Goal: Find specific page/section: Find specific page/section

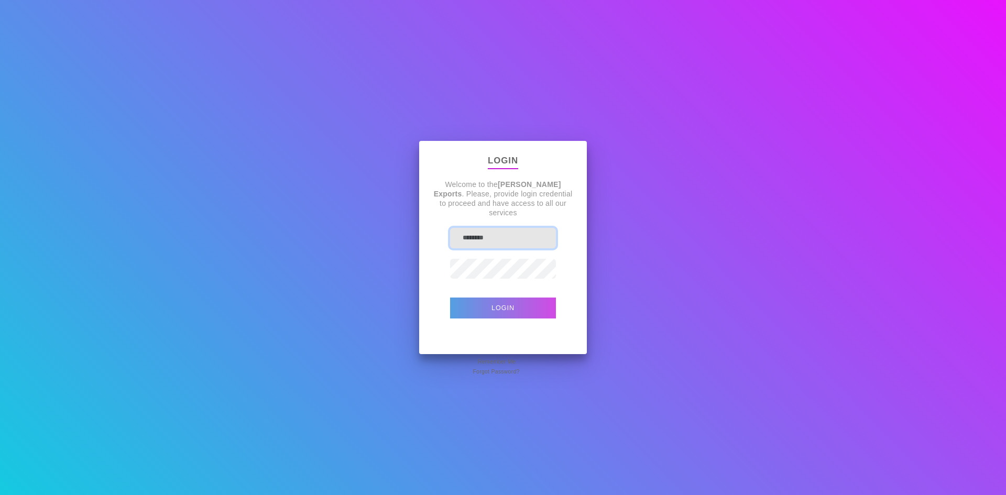
type input "********"
click at [508, 303] on button "Login" at bounding box center [503, 308] width 106 height 21
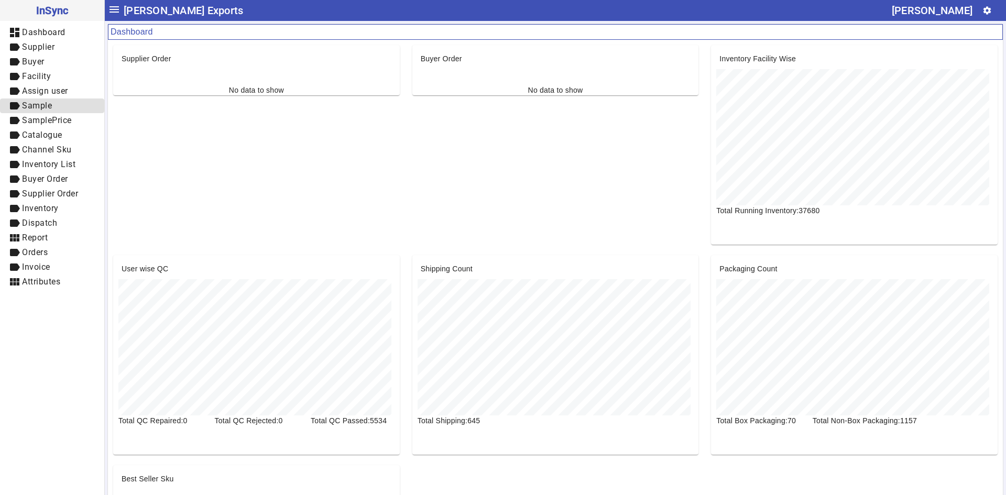
click at [55, 112] on span "label Sample" at bounding box center [52, 106] width 88 height 13
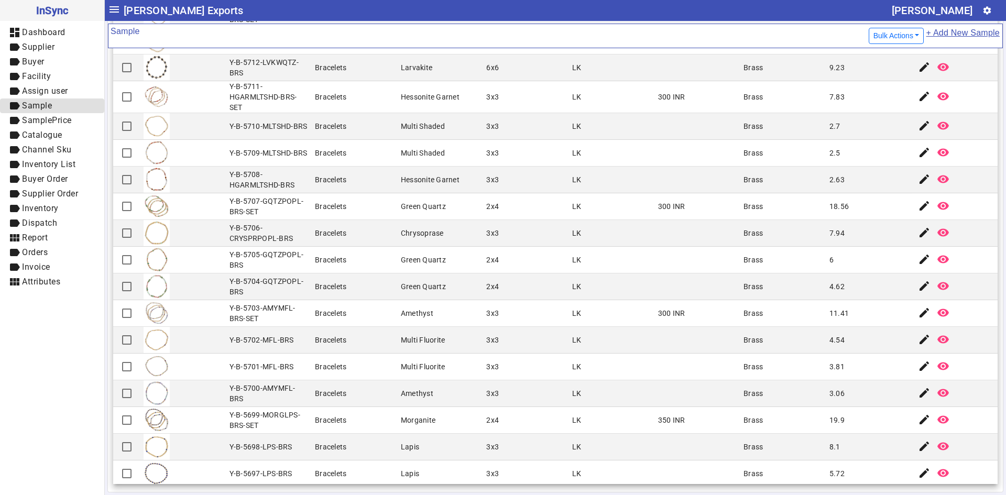
scroll to position [905, 0]
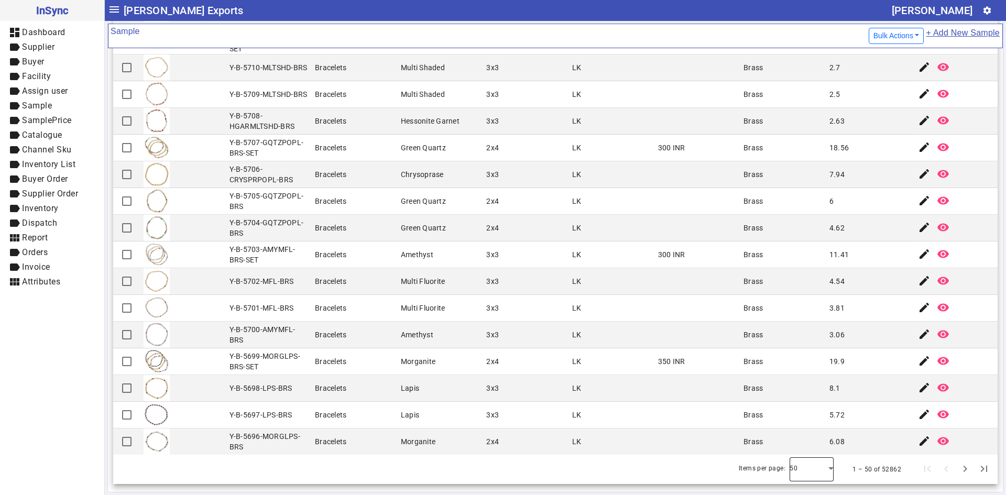
click at [812, 471] on div at bounding box center [812, 469] width 44 height 25
click at [807, 448] on mat-option "100" at bounding box center [797, 440] width 44 height 25
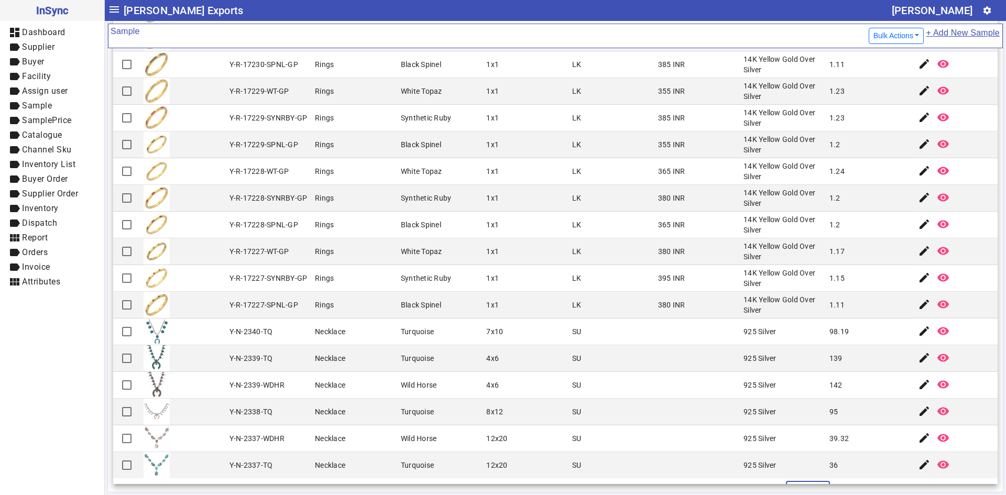
scroll to position [2262, 0]
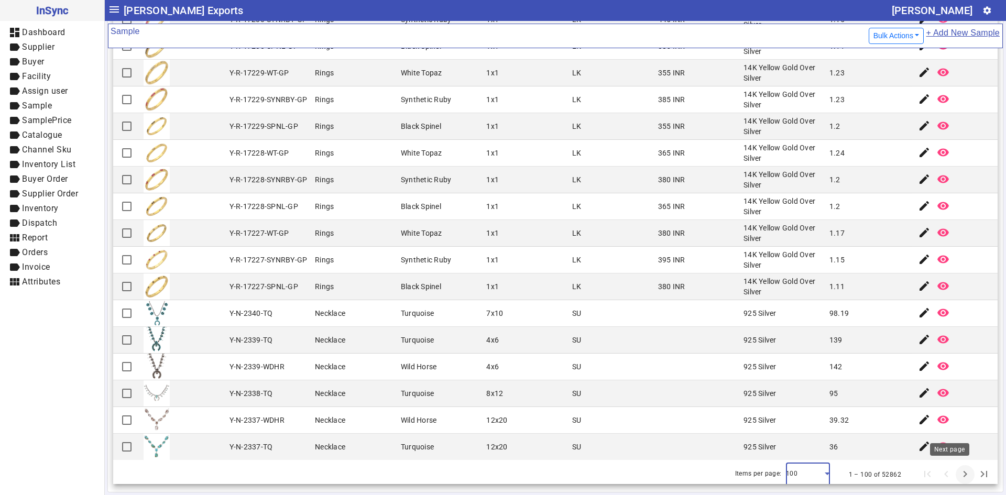
click at [953, 467] on span "Next page" at bounding box center [965, 474] width 25 height 25
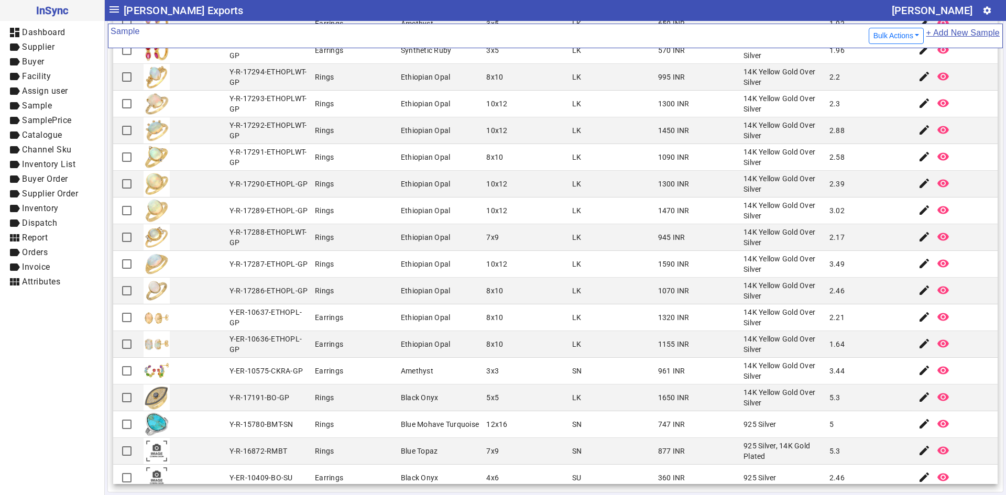
scroll to position [996, 0]
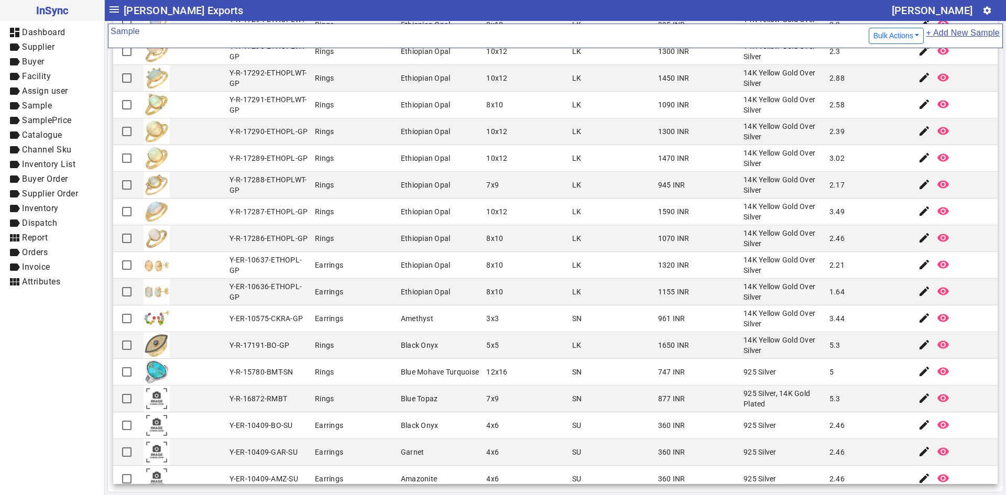
click at [632, 280] on mat-cell "LK" at bounding box center [612, 292] width 86 height 27
click at [358, 361] on mat-cell "Rings" at bounding box center [355, 372] width 86 height 27
click at [406, 348] on div "Black Onyx" at bounding box center [420, 345] width 38 height 10
